Goal: Information Seeking & Learning: Learn about a topic

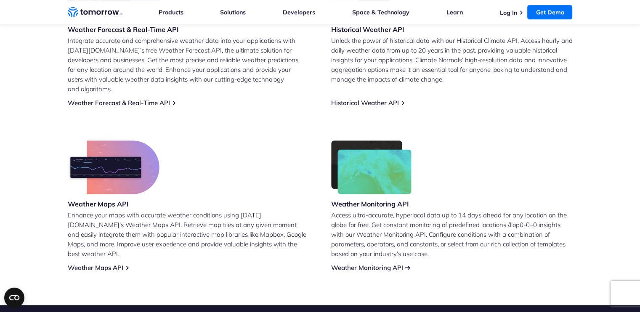
click at [392, 264] on link "Weather Monitoring API" at bounding box center [367, 268] width 72 height 8
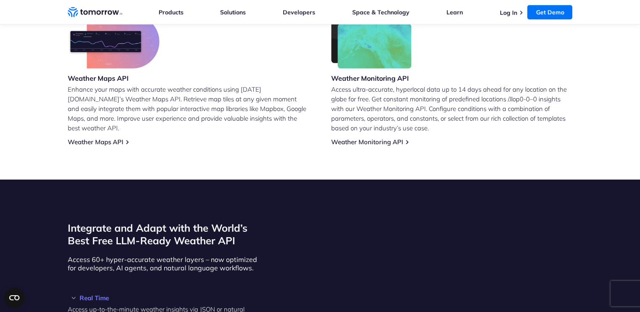
scroll to position [547, 0]
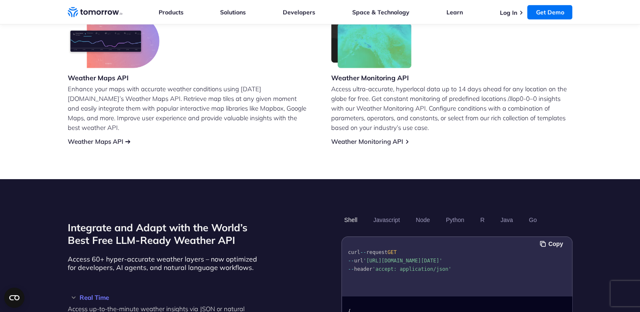
click at [120, 138] on link "Weather Maps API" at bounding box center [96, 142] width 56 height 8
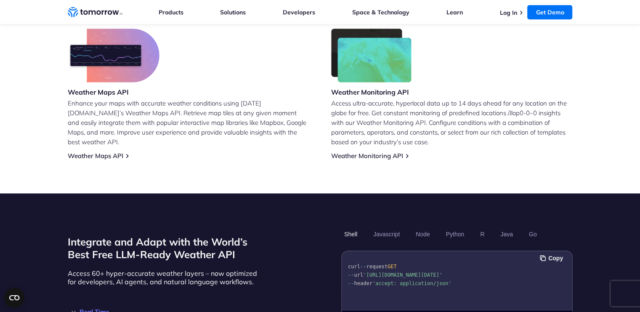
scroll to position [421, 0]
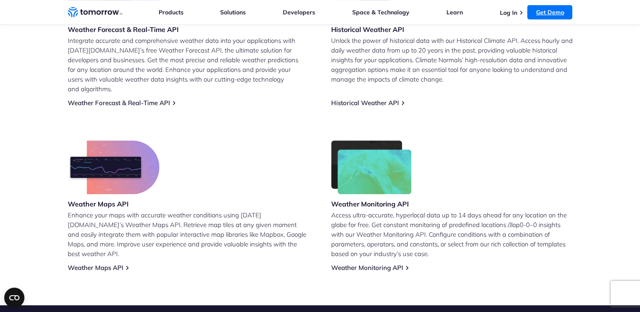
click at [537, 11] on link "Get Demo" at bounding box center [549, 12] width 45 height 14
click at [510, 11] on link "Log In" at bounding box center [507, 13] width 17 height 8
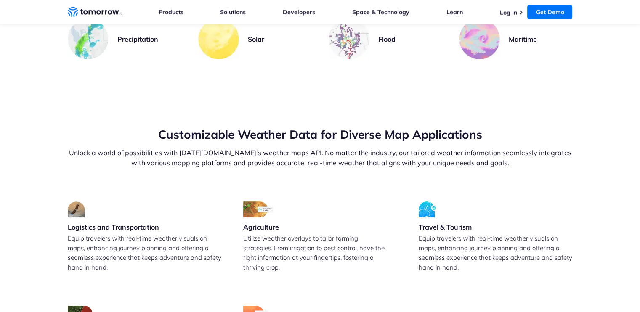
scroll to position [2020, 0]
